Goal: Information Seeking & Learning: Learn about a topic

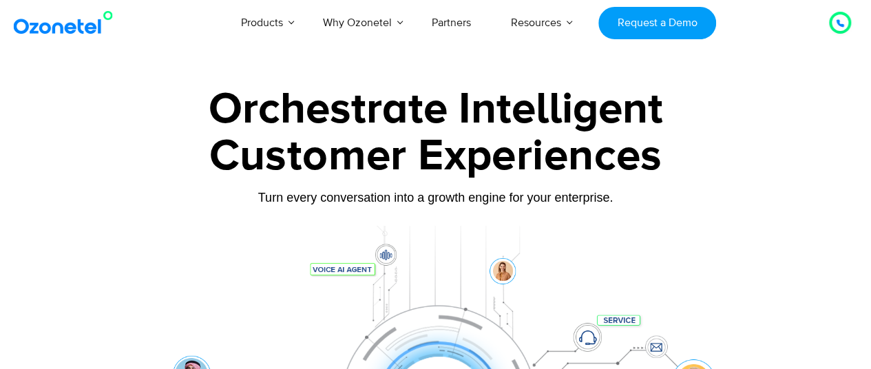
click at [842, 34] on div at bounding box center [840, 23] width 26 height 26
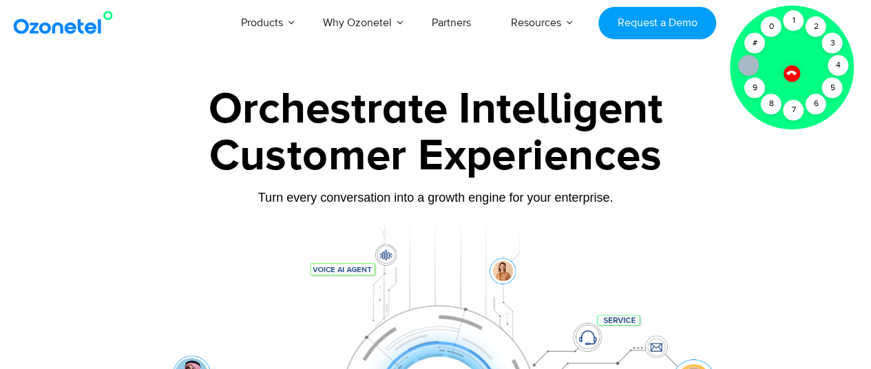
click at [432, 76] on div at bounding box center [435, 308] width 871 height 469
click at [25, 145] on div at bounding box center [435, 308] width 871 height 469
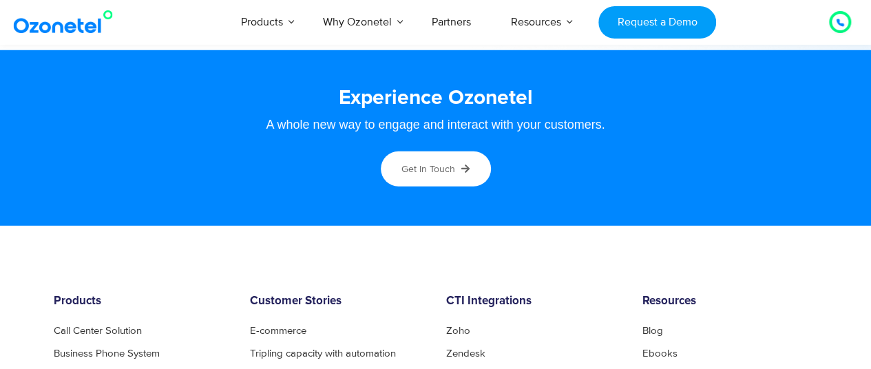
scroll to position [7371, 0]
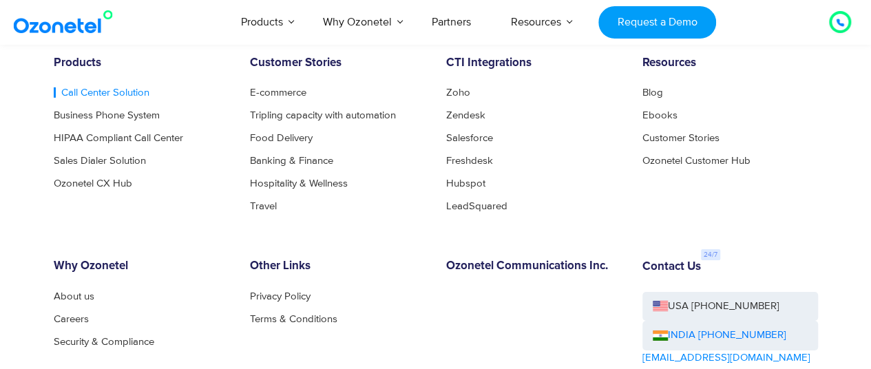
click at [90, 91] on link "Call Center Solution" at bounding box center [102, 92] width 96 height 10
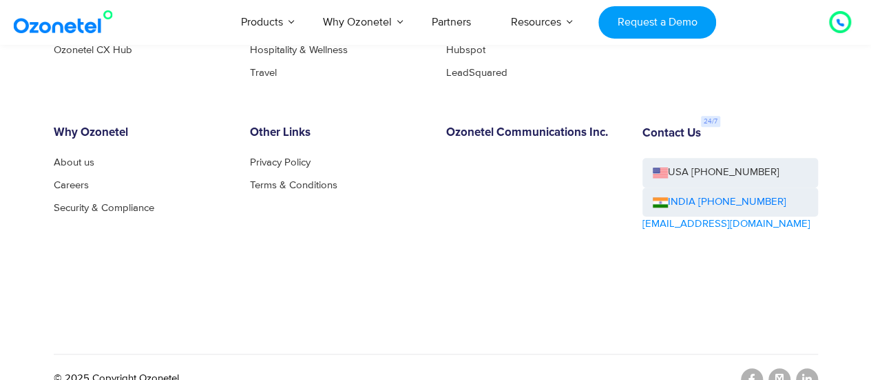
scroll to position [5776, 0]
